Goal: Ask a question

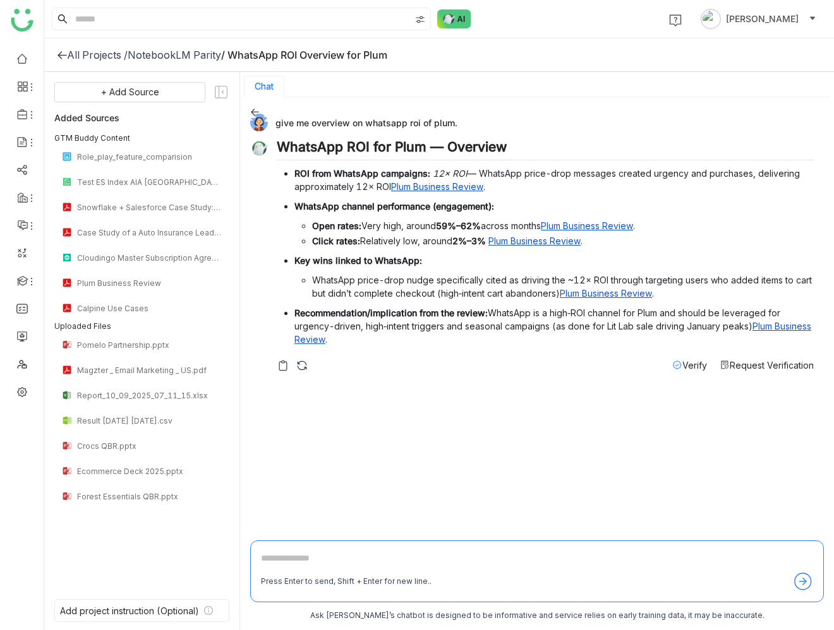
click at [254, 111] on icon at bounding box center [254, 111] width 9 height 9
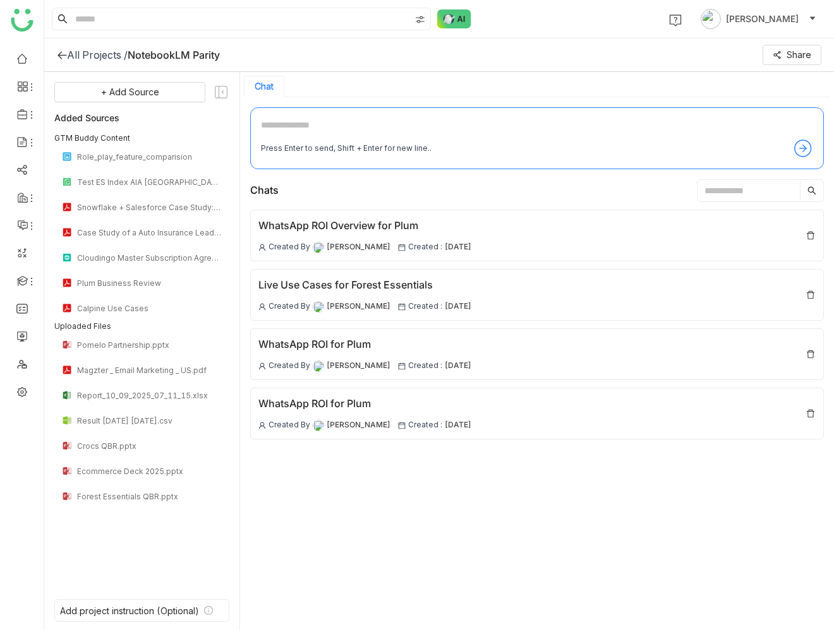
click at [321, 121] on textarea at bounding box center [537, 128] width 552 height 20
type textarea "**********"
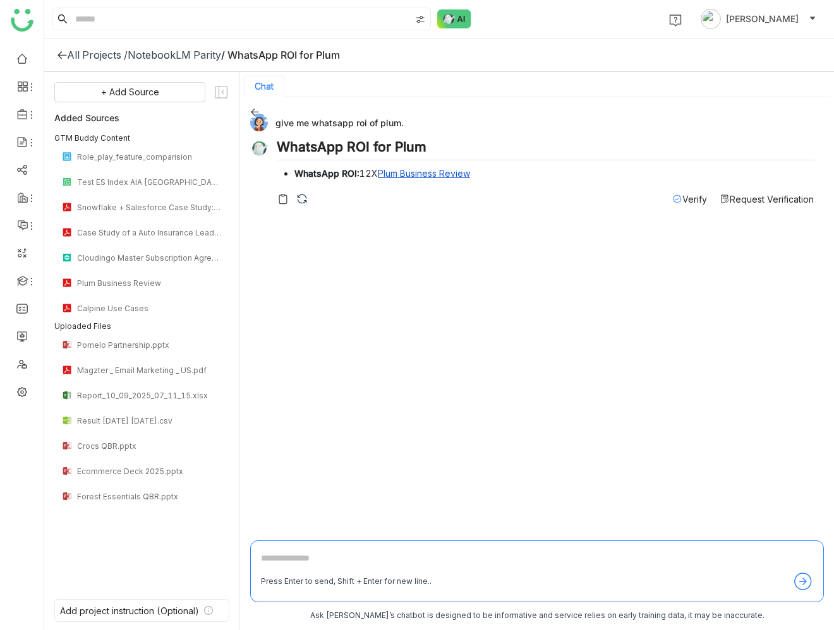
click at [253, 112] on icon at bounding box center [254, 111] width 9 height 9
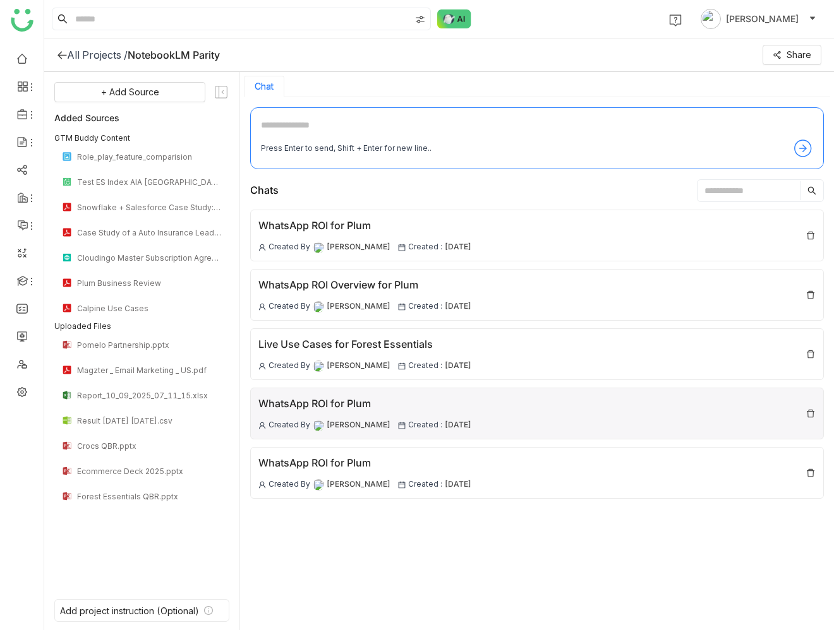
click at [400, 393] on div "WhatsApp ROI for Plum Created By [PERSON_NAME] Created : [DATE]" at bounding box center [536, 414] width 573 height 52
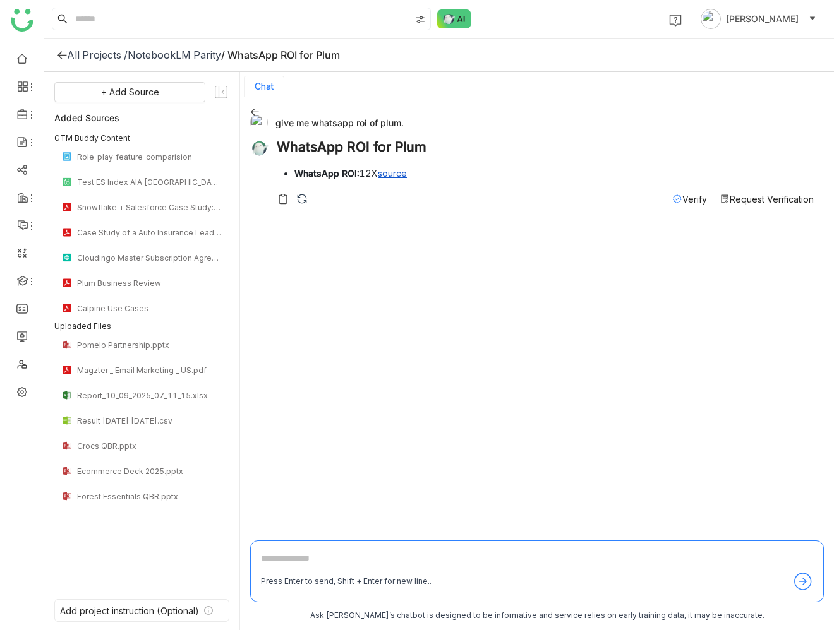
click at [399, 172] on link "source" at bounding box center [392, 173] width 29 height 11
click at [254, 111] on icon at bounding box center [255, 112] width 8 height 7
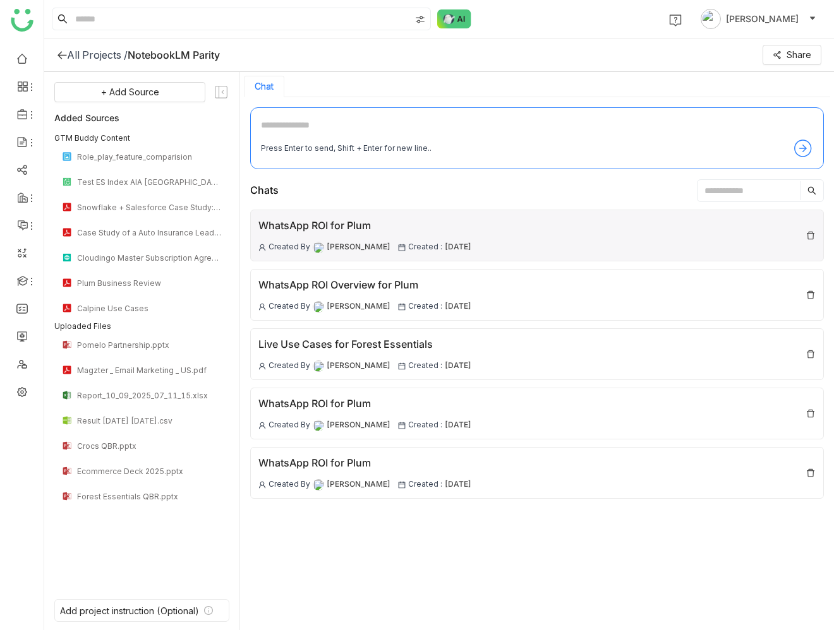
click at [328, 225] on div "WhatsApp ROI for Plum" at bounding box center [364, 226] width 213 height 16
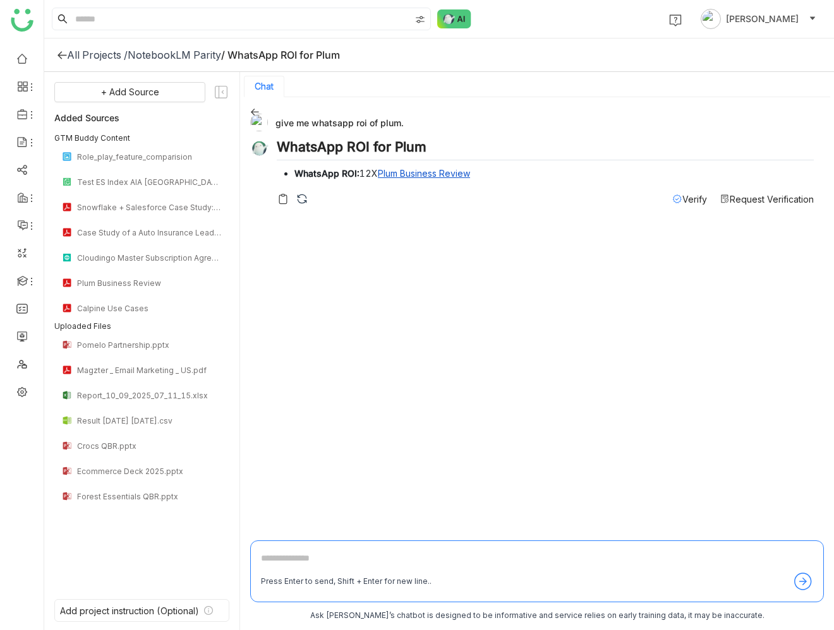
click at [255, 112] on icon at bounding box center [255, 112] width 8 height 7
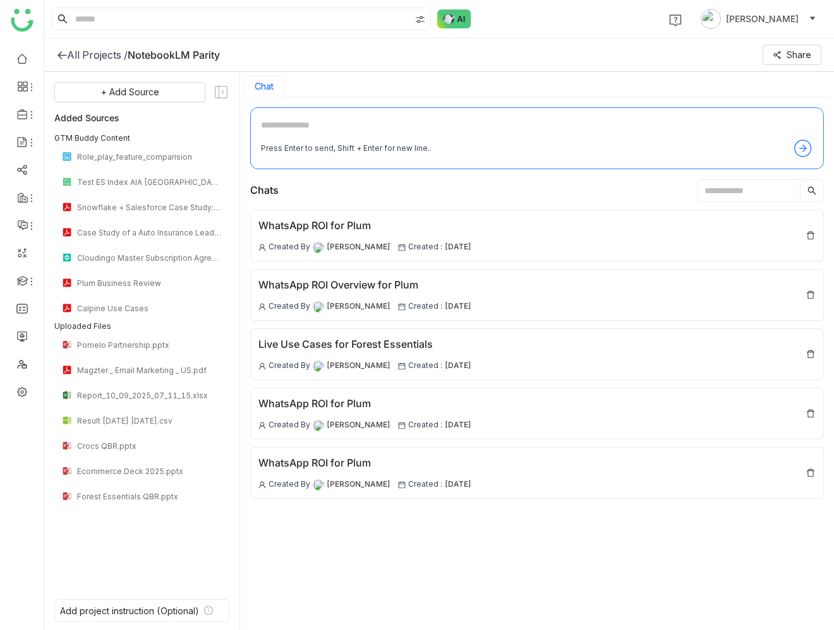
click at [294, 126] on textarea at bounding box center [537, 128] width 552 height 20
type textarea "*"
type textarea "**********"
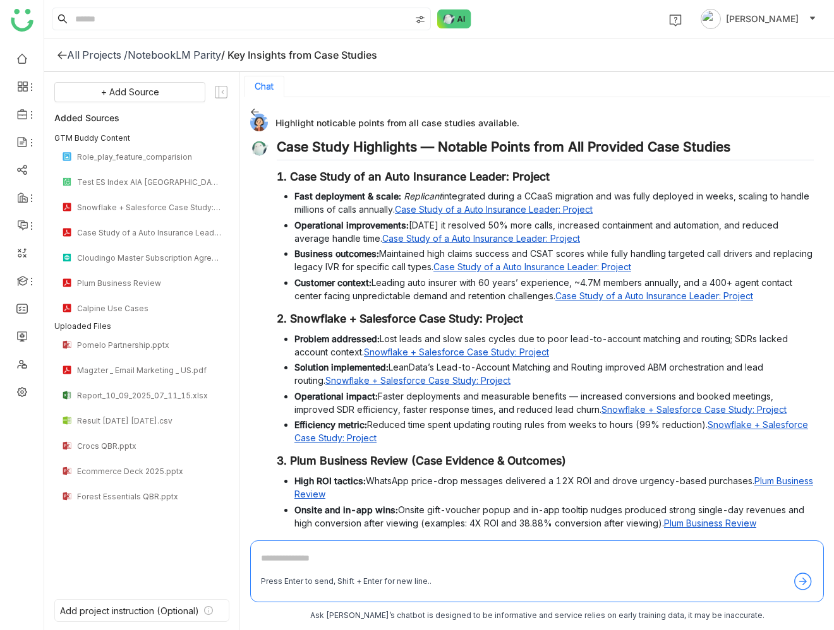
click at [318, 122] on div "Highlight noticable points from all case studies available." at bounding box center [531, 123] width 563 height 18
copy div "Highlight noticable points from all case studies available."
click at [749, 149] on h2 "Case Study Highlights — Notable Points from All Provided Case Studies" at bounding box center [545, 149] width 537 height 21
